Goal: Task Accomplishment & Management: Manage account settings

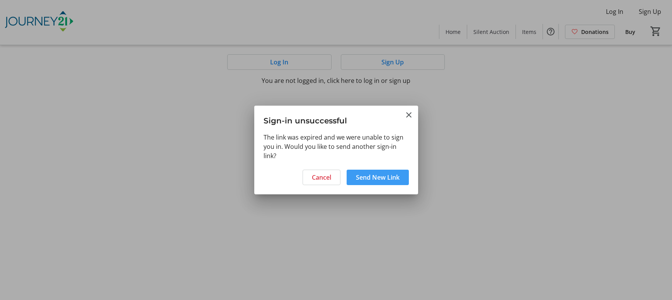
click at [364, 178] on span "Send New Link" at bounding box center [378, 177] width 44 height 9
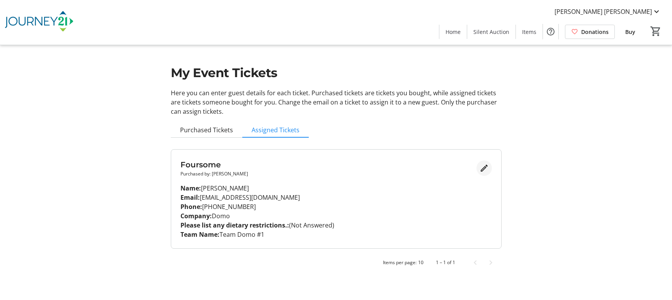
click at [485, 166] on mat-icon "Edit" at bounding box center [483, 168] width 9 height 9
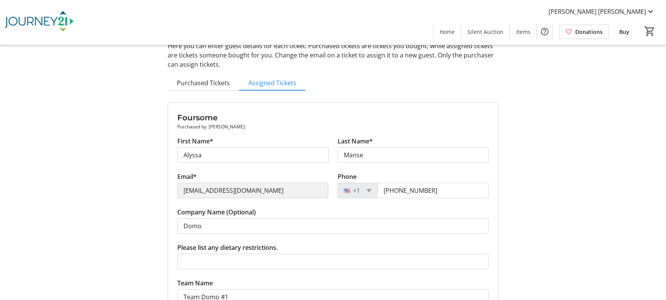
scroll to position [60, 0]
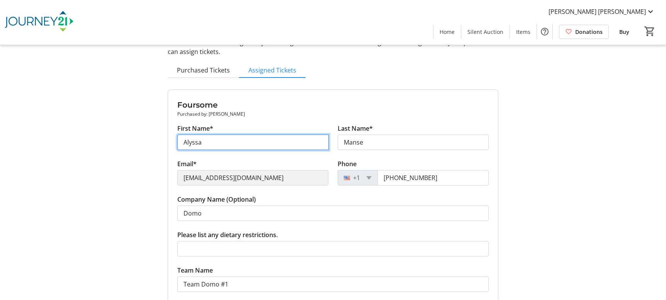
click at [268, 146] on input "Alyssa" at bounding box center [252, 142] width 151 height 15
type input "[PERSON_NAME]"
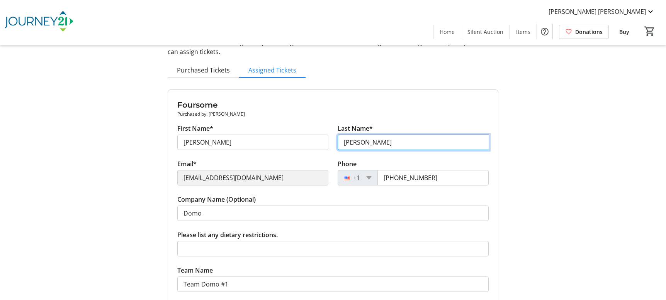
type input "[PERSON_NAME]"
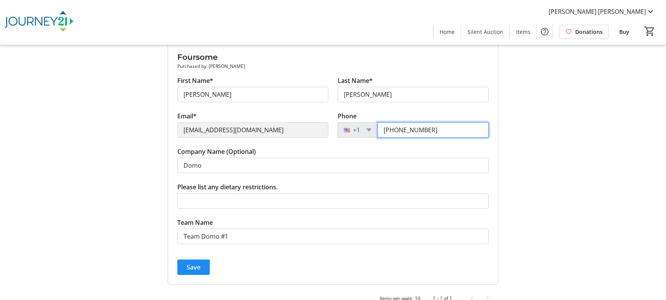
scroll to position [123, 0]
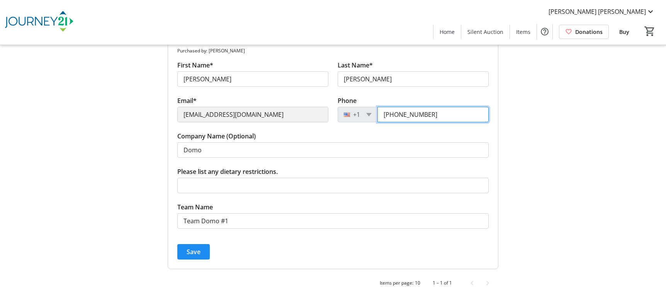
paste input "269) 425-5197"
type input "[PHONE_NUMBER]"
click at [195, 249] on span "Save" at bounding box center [194, 252] width 14 height 9
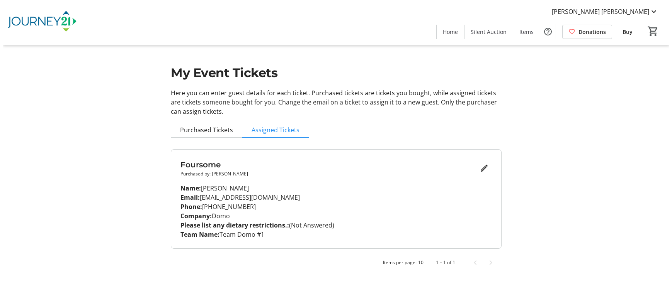
scroll to position [0, 0]
